Goal: Information Seeking & Learning: Learn about a topic

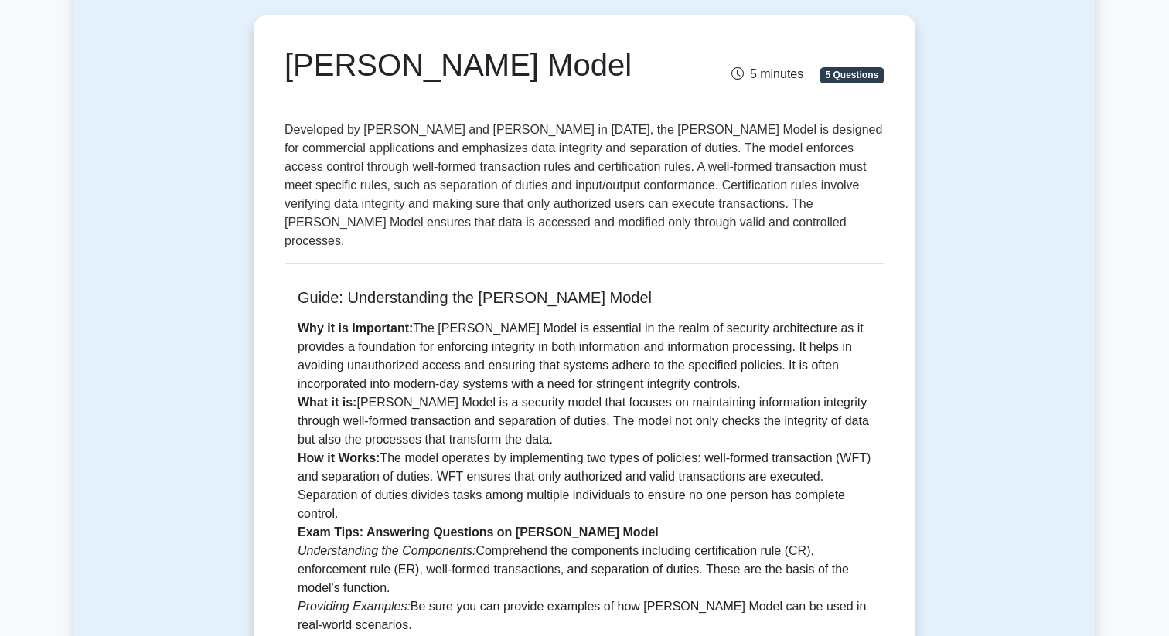
scroll to position [69, 0]
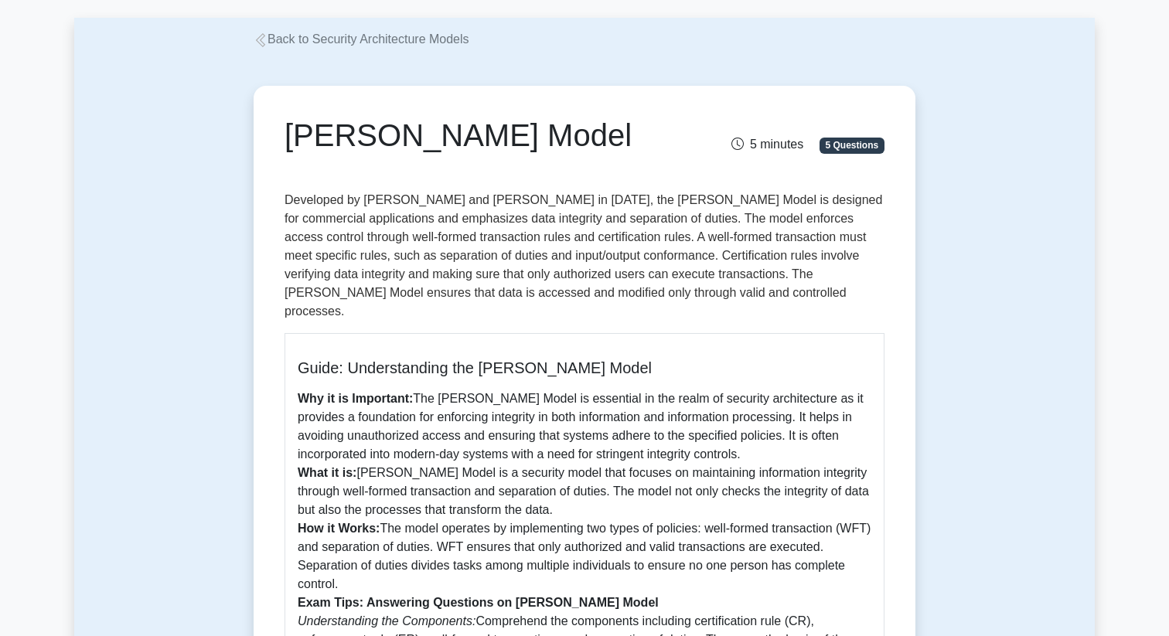
click at [284, 40] on link "Back to Security Architecture Models" at bounding box center [362, 38] width 216 height 13
click at [313, 36] on link "Back to Security Architecture Models" at bounding box center [362, 38] width 216 height 13
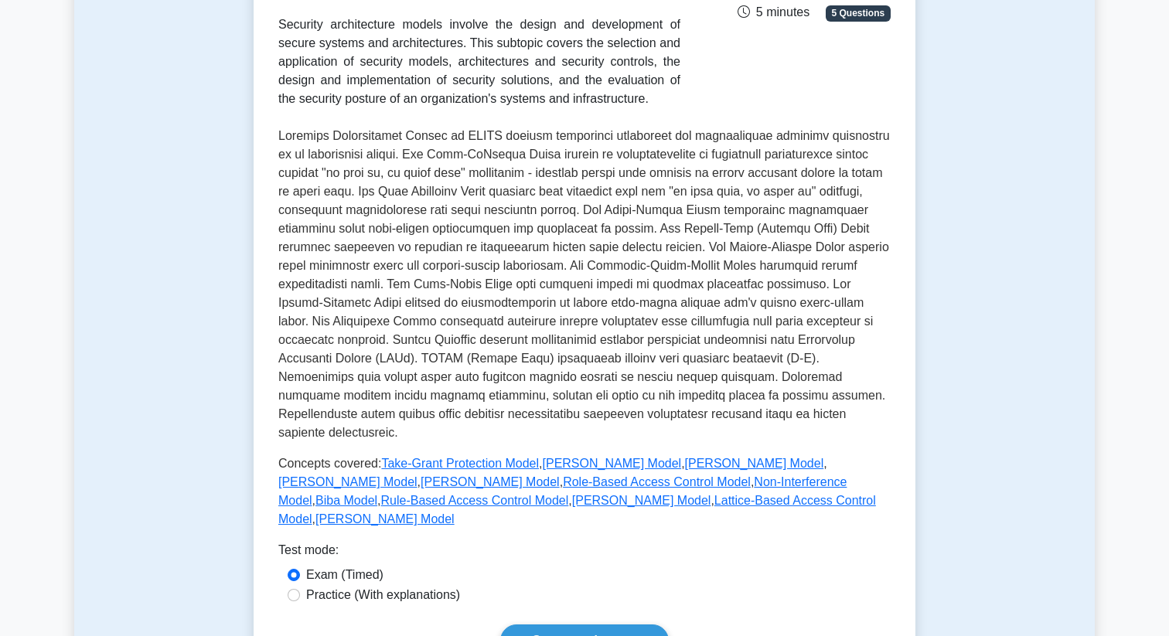
scroll to position [366, 0]
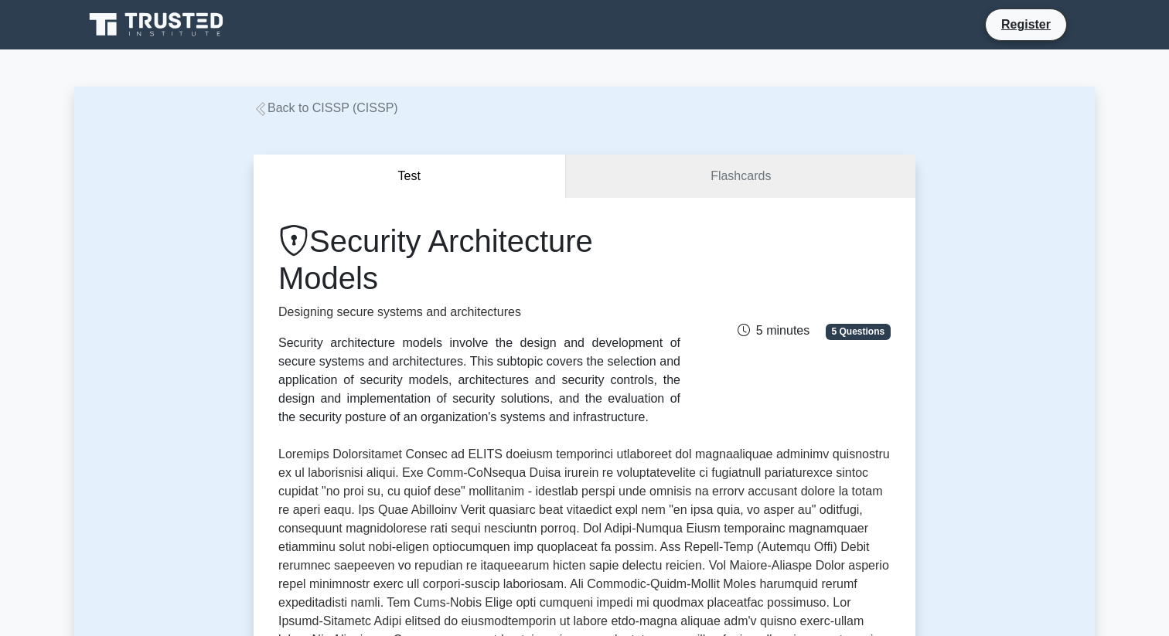
click at [154, 29] on icon at bounding box center [157, 24] width 148 height 29
